Goal: Find specific page/section: Find specific page/section

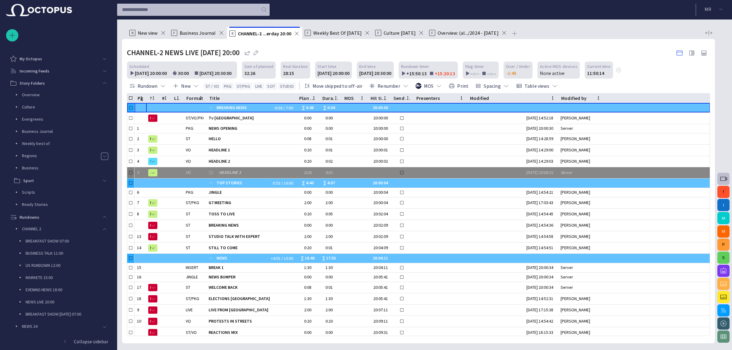
scroll to position [107, 0]
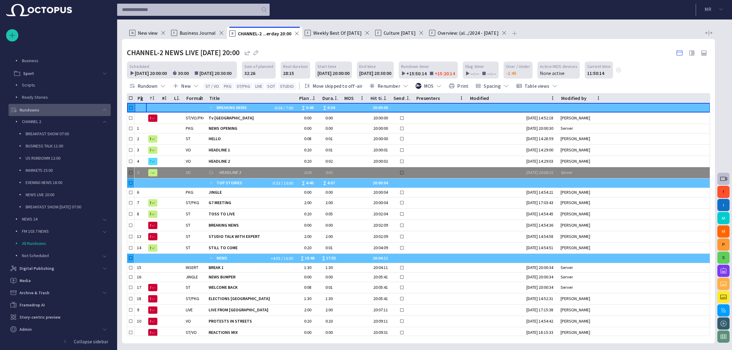
click at [102, 110] on span "main menu" at bounding box center [104, 110] width 5 height 5
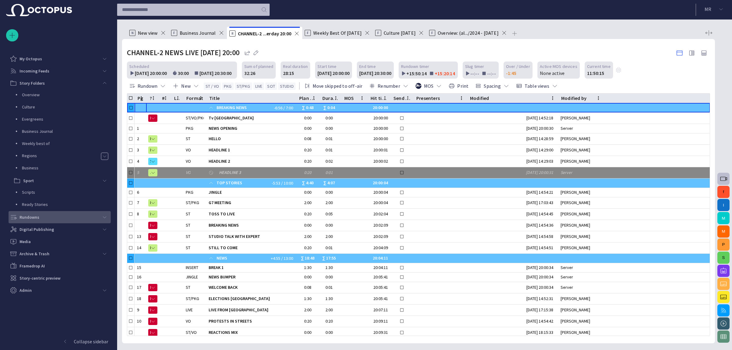
scroll to position [0, 0]
click at [97, 77] on div "Incoming Feeds" at bounding box center [54, 71] width 90 height 12
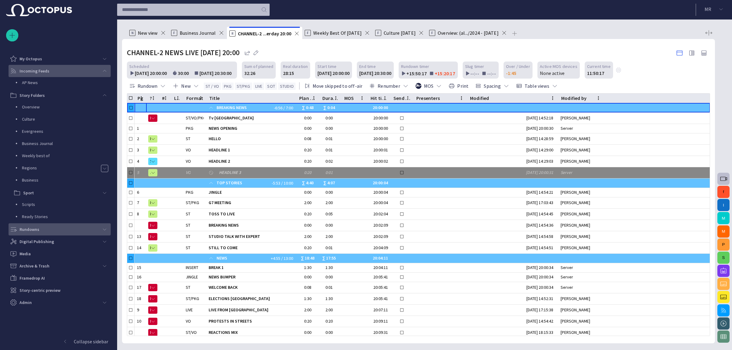
click at [104, 71] on span "main menu" at bounding box center [104, 71] width 5 height 5
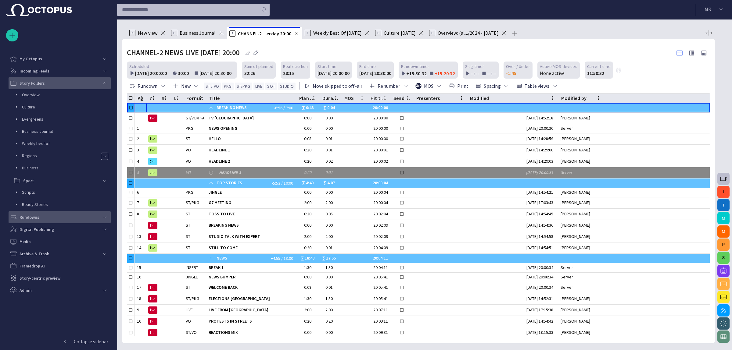
click at [99, 85] on div "Story Folders" at bounding box center [54, 83] width 89 height 10
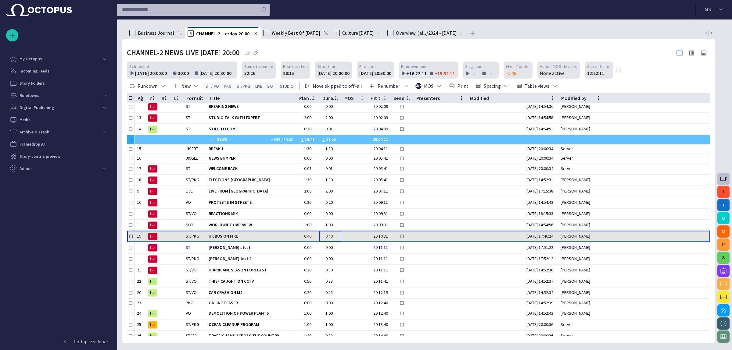
click at [331, 231] on div "0:40" at bounding box center [330, 236] width 22 height 11
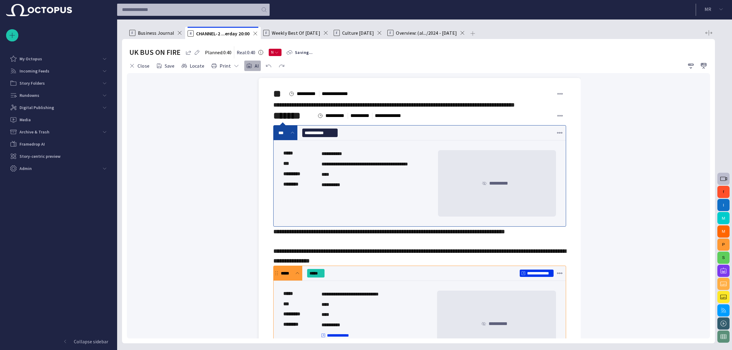
click at [249, 66] on button "AI" at bounding box center [252, 65] width 17 height 11
